Goal: Task Accomplishment & Management: Manage account settings

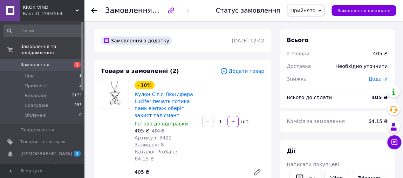
click at [316, 12] on span "Прийнято" at bounding box center [303, 11] width 25 height 6
click at [312, 26] on li "Виконано" at bounding box center [306, 24] width 37 height 11
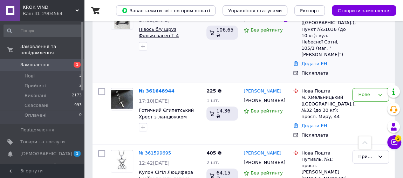
scroll to position [138, 0]
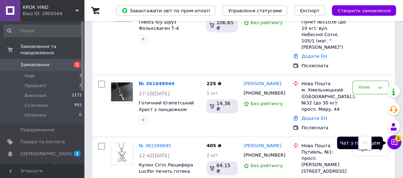
click at [397, 143] on icon at bounding box center [394, 142] width 7 height 7
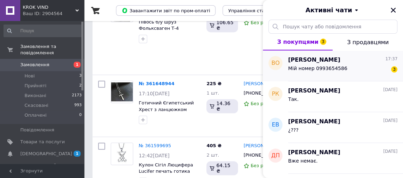
click at [335, 68] on span "Мій номер 0993654586" at bounding box center [317, 69] width 59 height 6
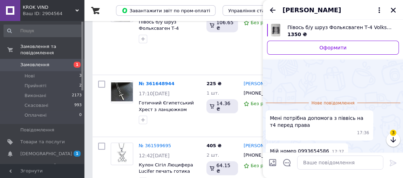
scroll to position [35, 0]
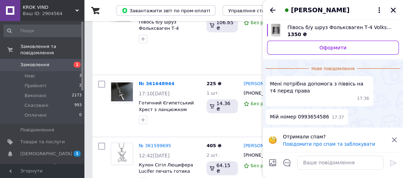
click at [396, 8] on icon "Закрити" at bounding box center [394, 10] width 6 height 6
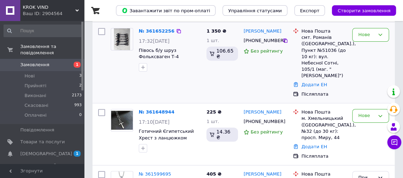
scroll to position [117, 0]
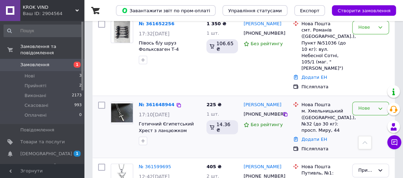
click at [381, 106] on icon at bounding box center [381, 109] width 6 height 6
click at [372, 117] on li "Прийнято" at bounding box center [371, 123] width 36 height 13
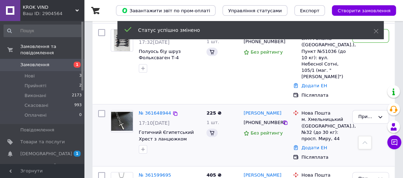
scroll to position [64, 0]
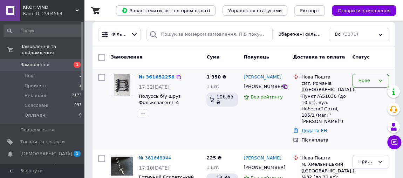
click at [381, 75] on div "Нове" at bounding box center [371, 81] width 37 height 14
click at [371, 93] on li "Прийнято" at bounding box center [371, 95] width 36 height 13
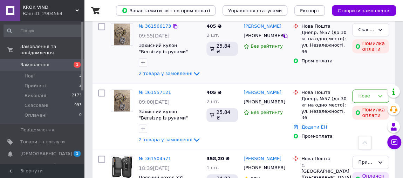
scroll to position [457, 0]
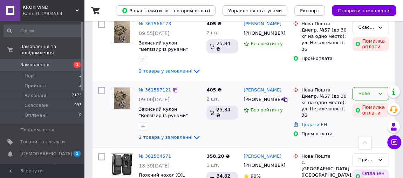
click at [380, 91] on icon at bounding box center [381, 94] width 6 height 6
click at [369, 115] on li "Виконано" at bounding box center [371, 121] width 36 height 13
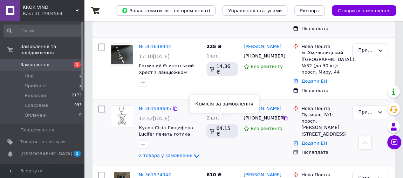
scroll to position [181, 0]
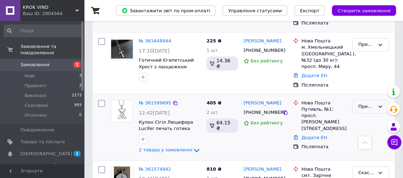
click at [382, 104] on icon at bounding box center [381, 107] width 6 height 6
click at [376, 115] on li "Виконано" at bounding box center [371, 121] width 36 height 13
click at [376, 113] on div "Прийнято Виконано Скасовано Оплачено" at bounding box center [371, 127] width 42 height 60
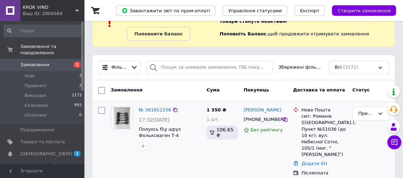
scroll to position [32, 0]
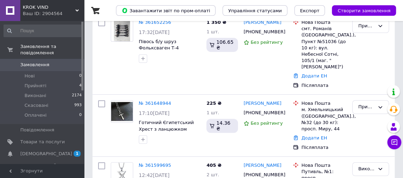
scroll to position [120, 0]
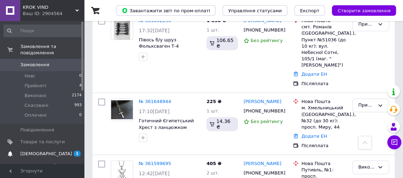
click at [44, 151] on link "[DEMOGRAPHIC_DATA] 1 0" at bounding box center [43, 154] width 86 height 12
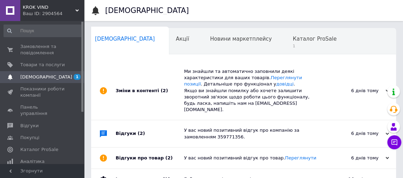
scroll to position [0, 4]
click at [286, 34] on div "Каталог ProSale 1" at bounding box center [318, 41] width 65 height 27
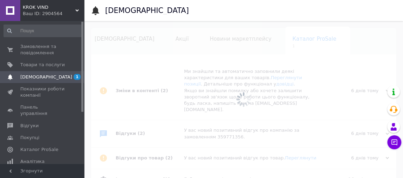
scroll to position [0, 42]
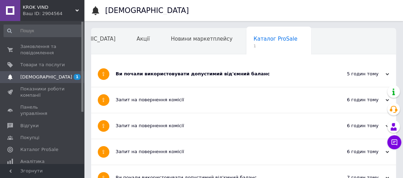
click at [225, 77] on div "Ви почали використовувати допустимий від'ємний баланс" at bounding box center [218, 74] width 204 height 6
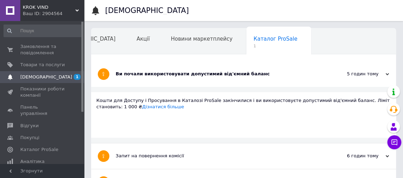
click at [225, 77] on div "Ви почали використовувати допустимий від'ємний баланс" at bounding box center [218, 74] width 204 height 6
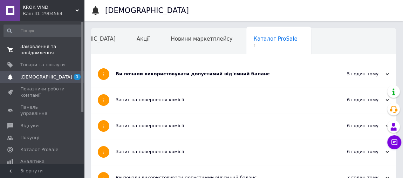
click at [53, 51] on span "Замовлення та повідомлення" at bounding box center [42, 50] width 45 height 13
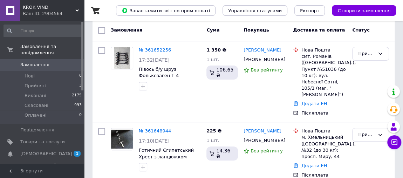
scroll to position [95, 0]
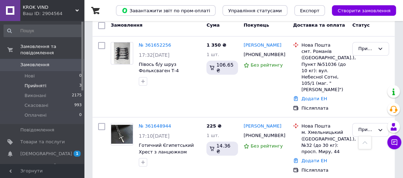
click at [57, 81] on li "Прийняті 3" at bounding box center [43, 86] width 86 height 10
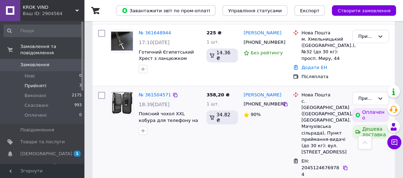
scroll to position [223, 0]
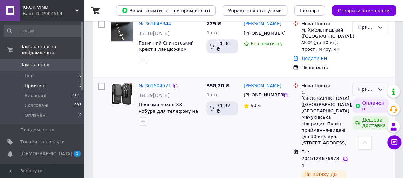
click at [382, 87] on icon at bounding box center [381, 90] width 6 height 6
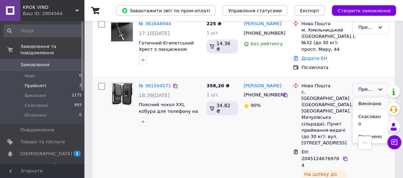
click at [367, 98] on li "Виконано" at bounding box center [371, 104] width 36 height 13
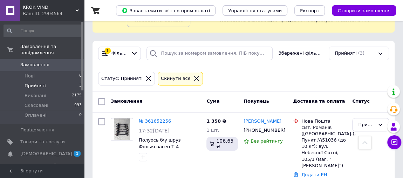
scroll to position [32, 0]
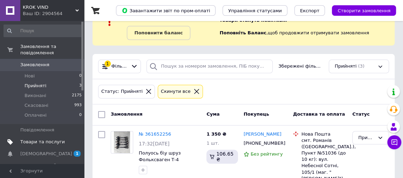
click at [35, 136] on link "Товари та послуги" at bounding box center [43, 142] width 86 height 12
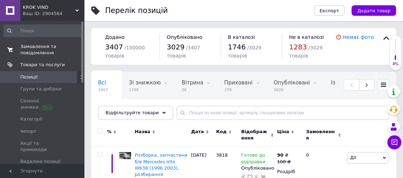
click at [45, 48] on span "Замовлення та повідомлення" at bounding box center [42, 50] width 45 height 13
